Goal: Task Accomplishment & Management: Manage account settings

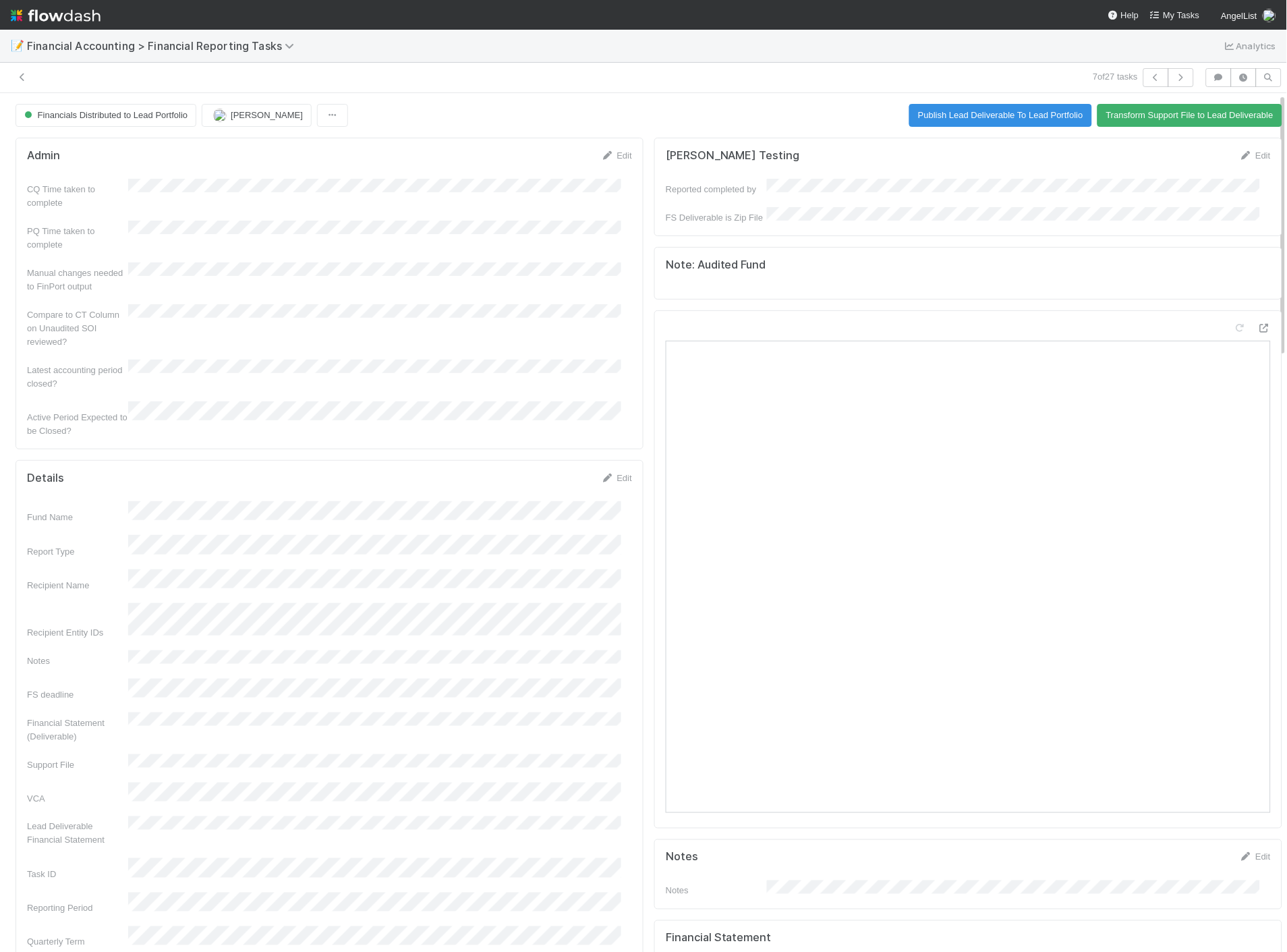
drag, startPoint x: 0, startPoint y: 0, endPoint x: 50, endPoint y: 17, distance: 52.8
click at [50, 17] on img at bounding box center [55, 16] width 89 height 23
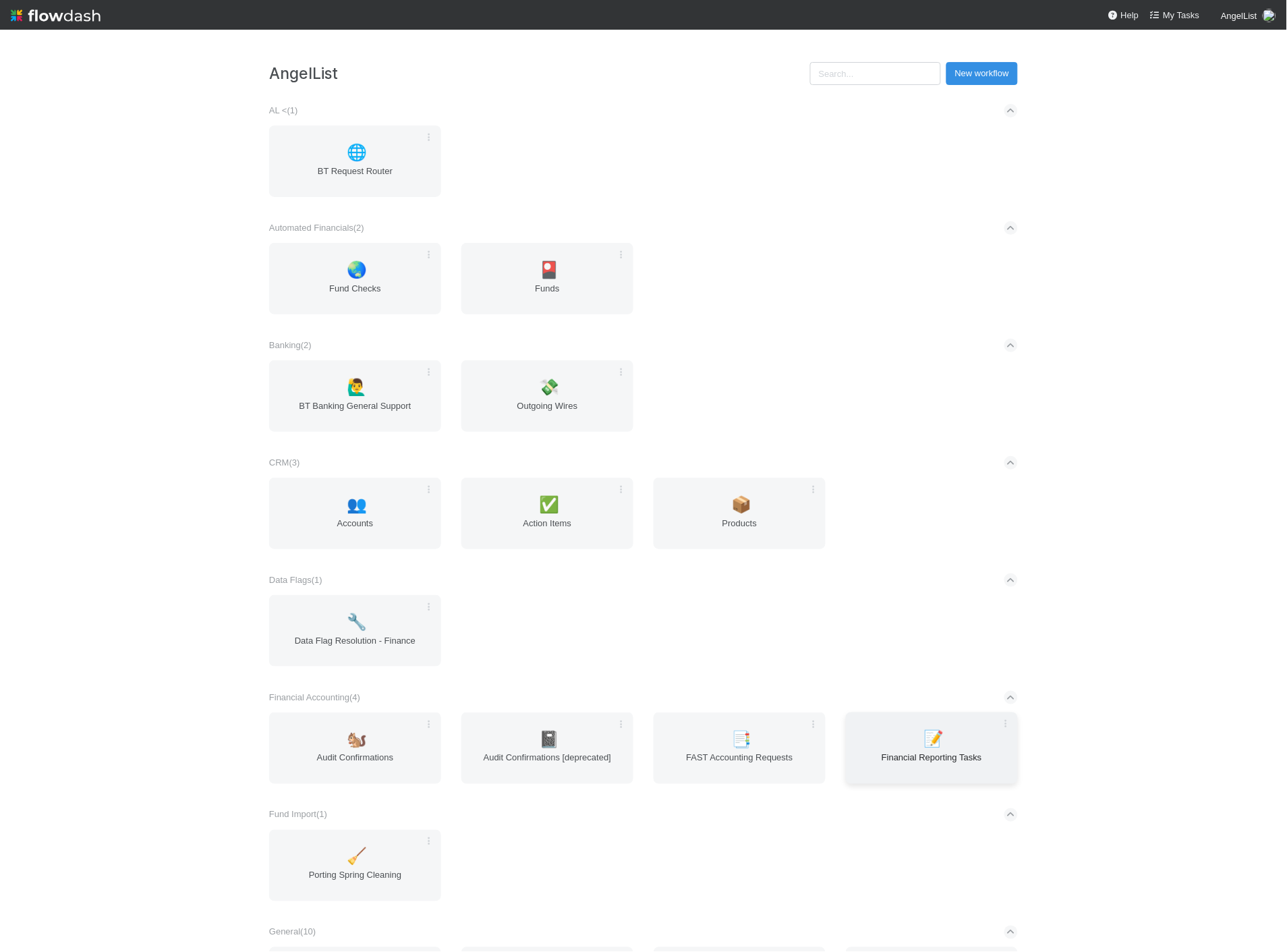
click at [933, 742] on span "📝" at bounding box center [934, 739] width 21 height 18
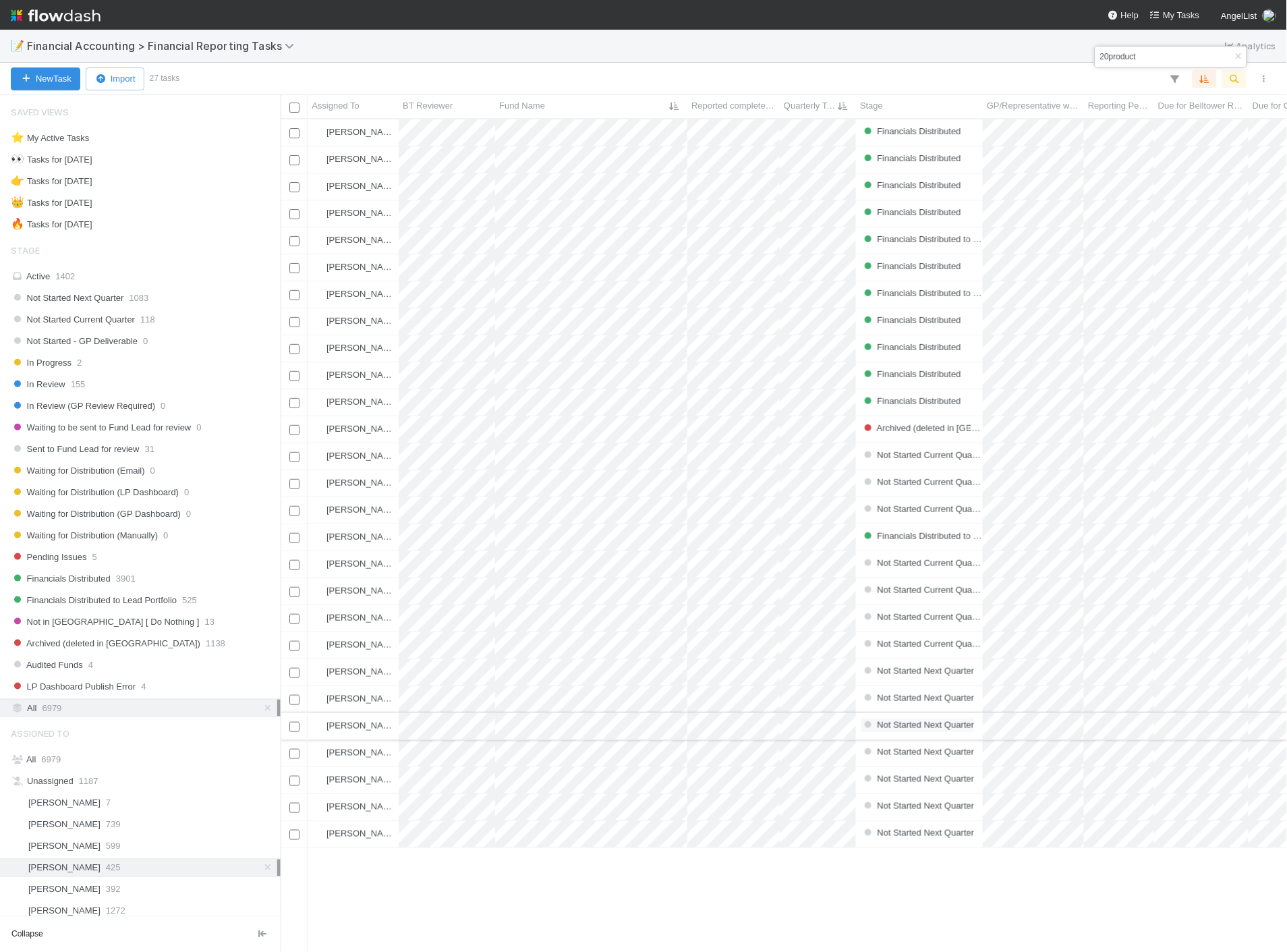
scroll to position [821, 995]
drag, startPoint x: 1237, startPoint y: 56, endPoint x: 846, endPoint y: 77, distance: 391.6
click at [1237, 56] on icon "button" at bounding box center [1239, 56] width 13 height 8
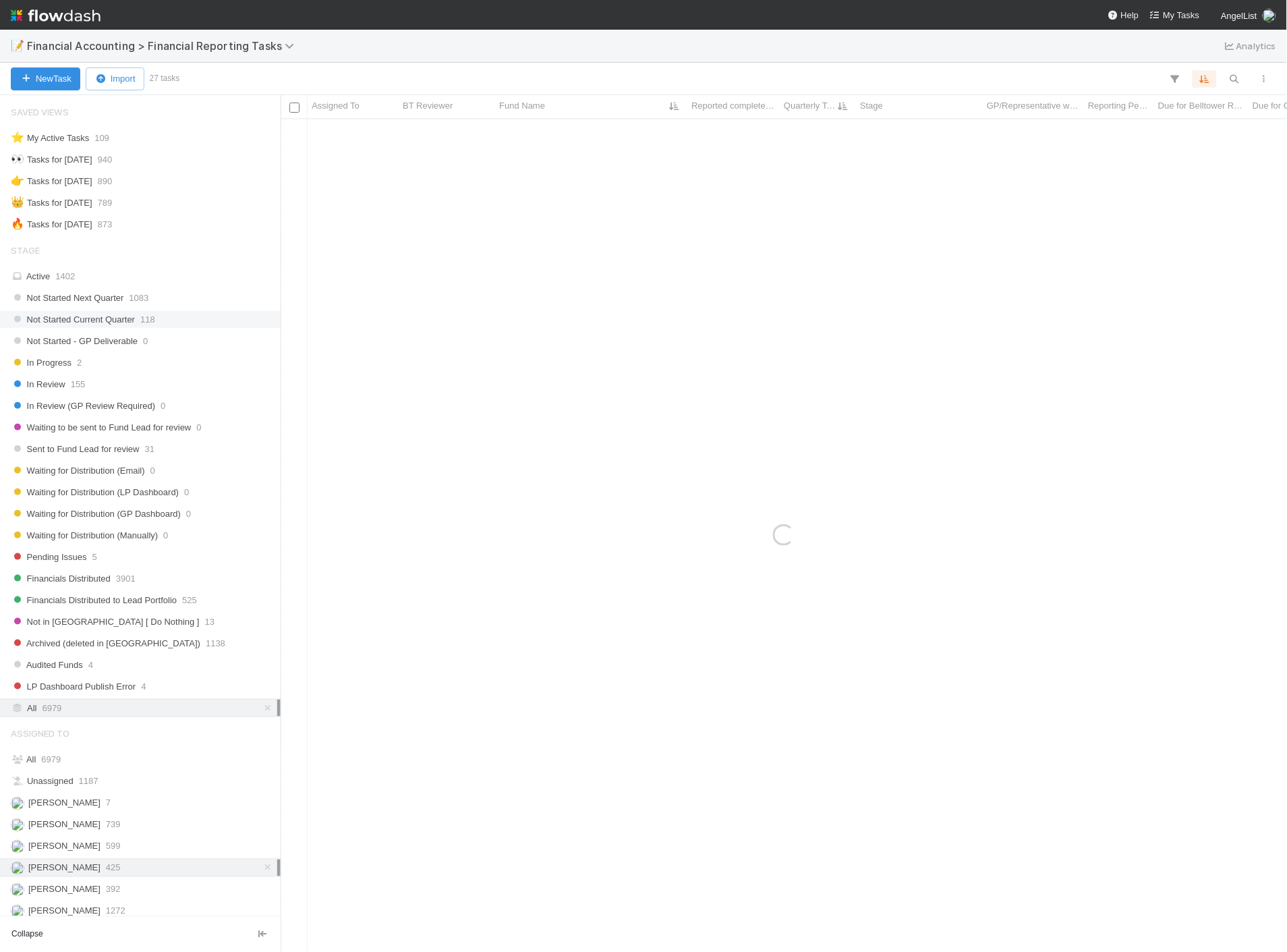
click at [95, 319] on span "Not Started Current Quarter" at bounding box center [72, 319] width 124 height 17
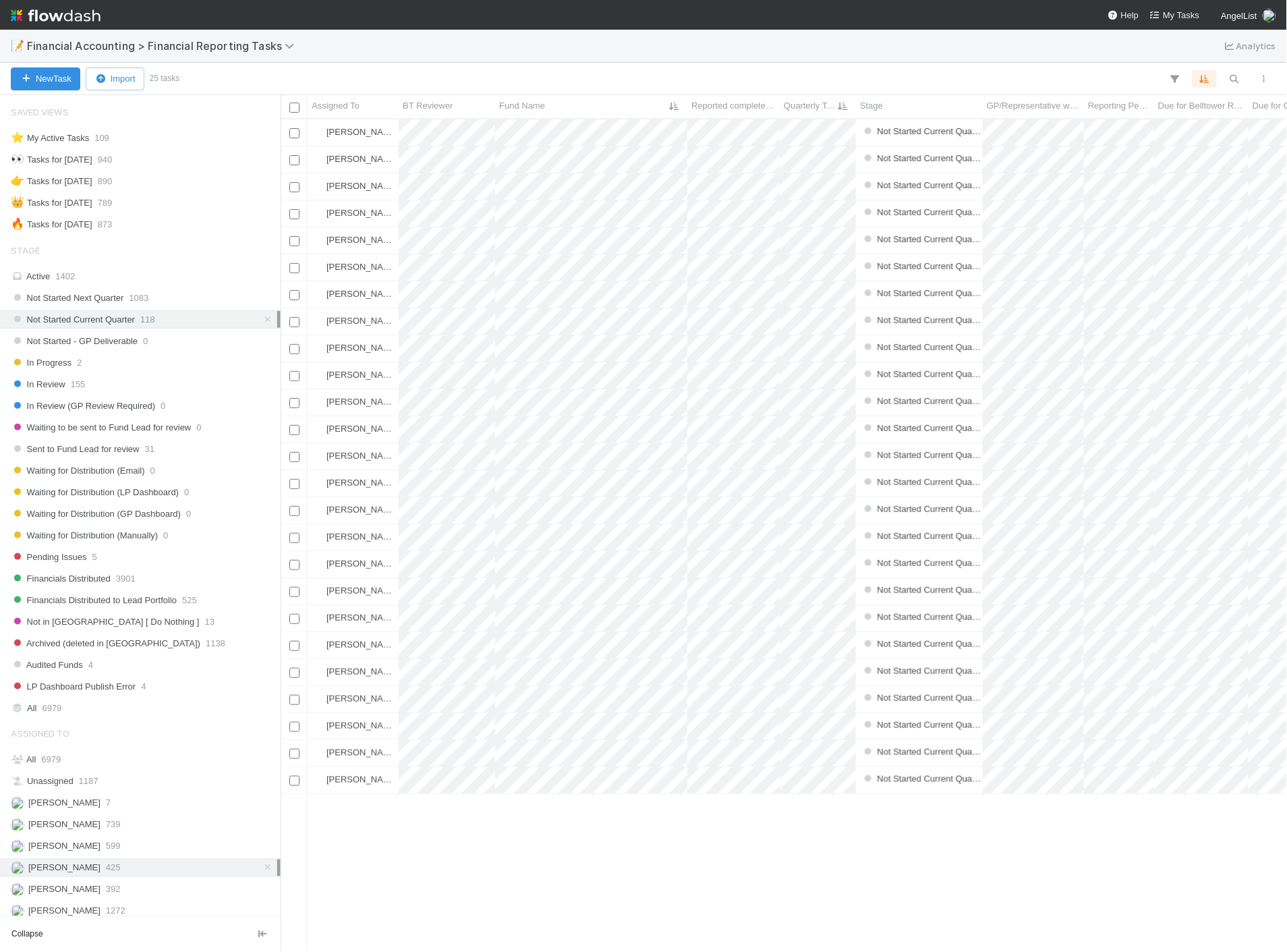
scroll to position [821, 995]
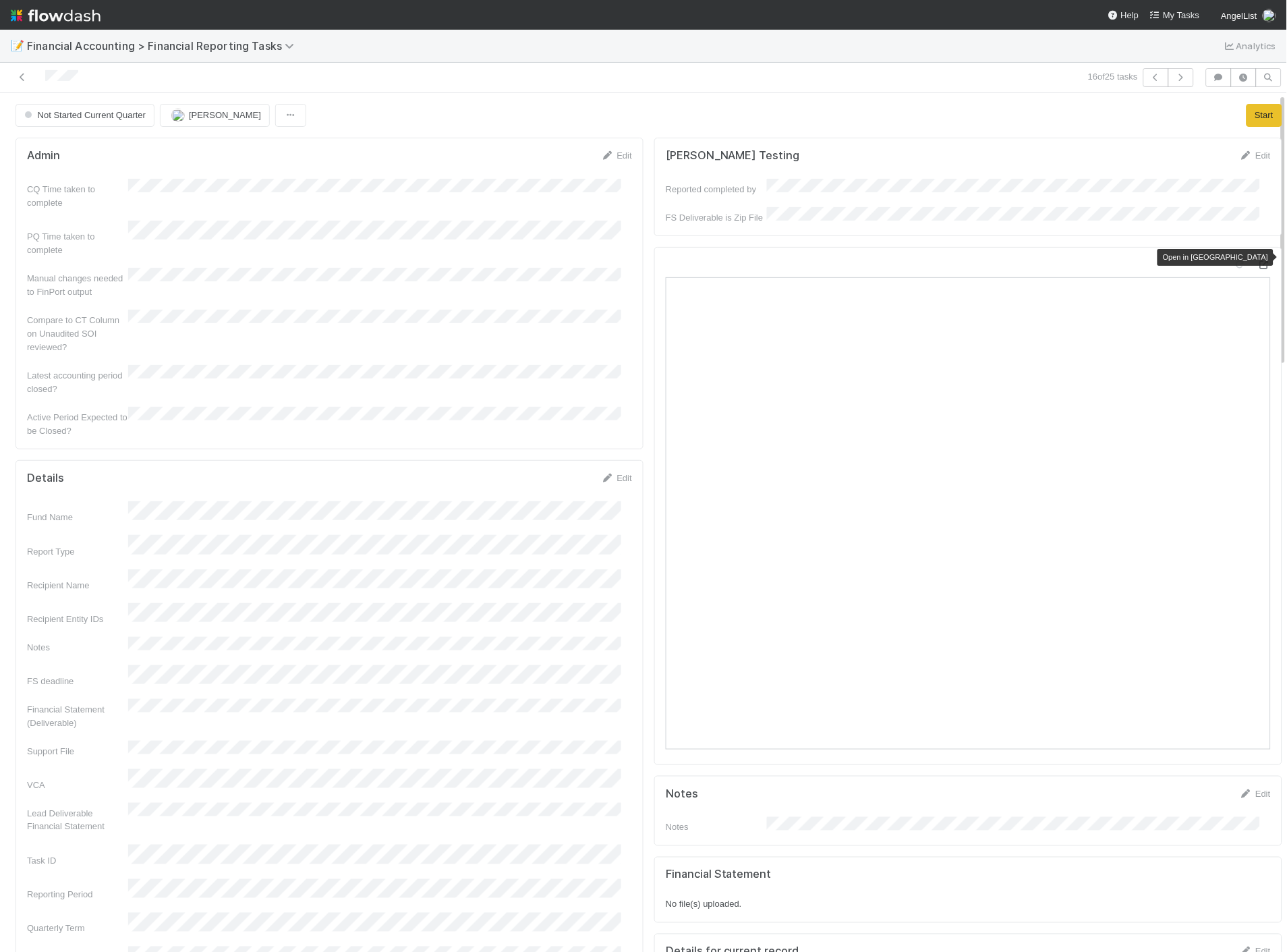
click at [1257, 260] on icon at bounding box center [1264, 265] width 13 height 9
click at [21, 81] on icon at bounding box center [21, 77] width 13 height 9
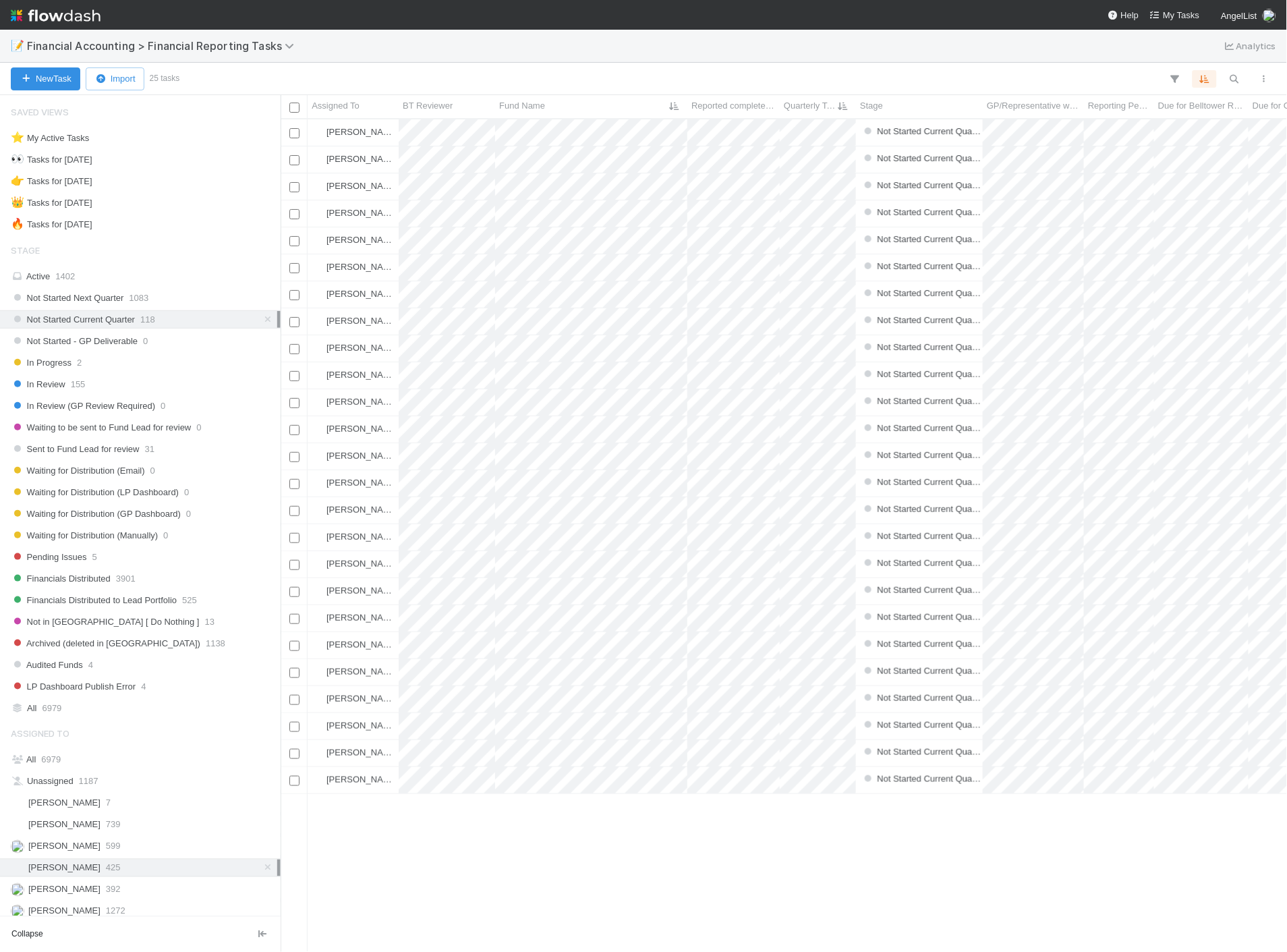
scroll to position [821, 995]
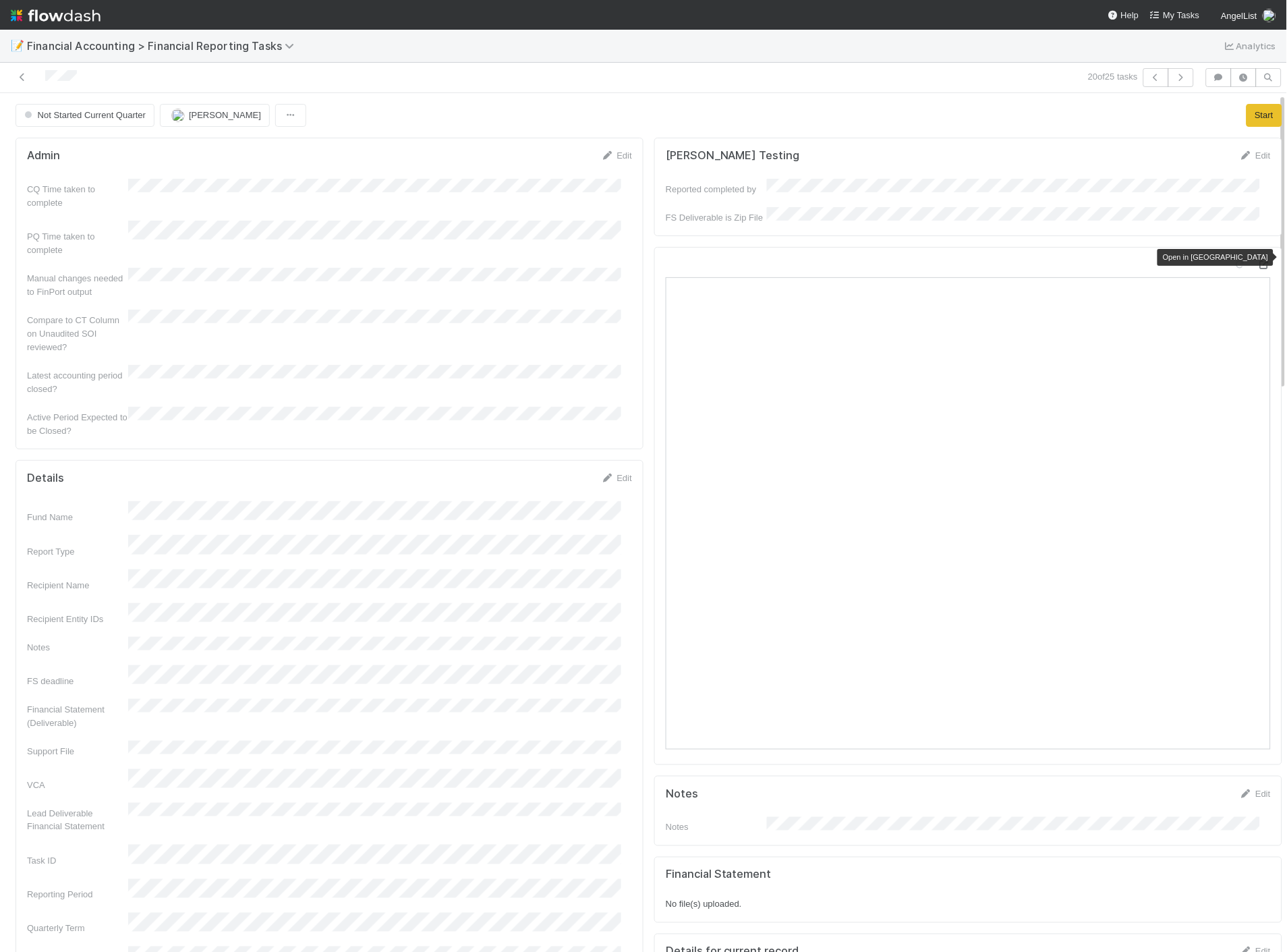
click at [1257, 260] on icon at bounding box center [1264, 265] width 13 height 9
